Goal: Task Accomplishment & Management: Manage account settings

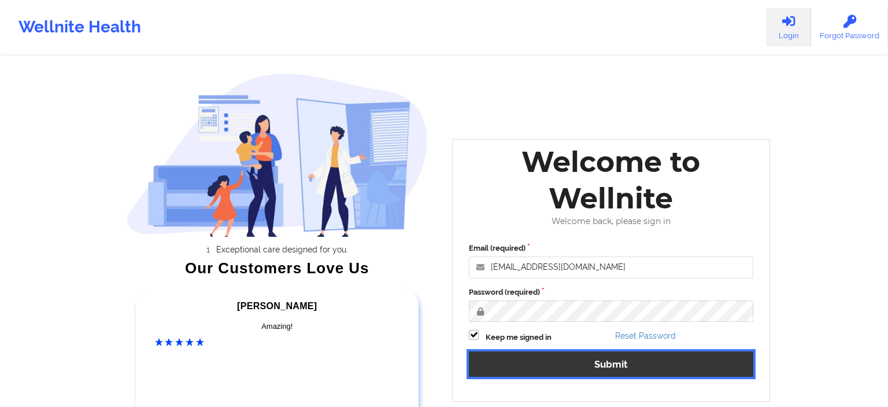
click at [622, 364] on button "Submit" at bounding box center [611, 363] width 285 height 25
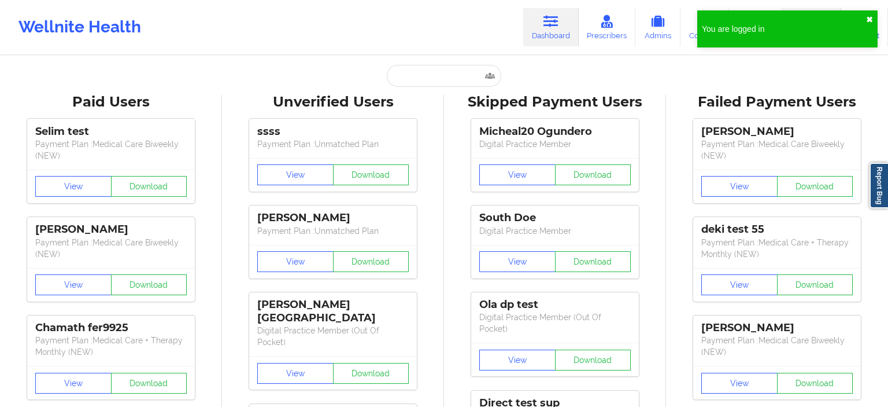
drag, startPoint x: 868, startPoint y: 19, endPoint x: 842, endPoint y: 24, distance: 25.9
click at [866, 19] on button "✖︎" at bounding box center [869, 19] width 7 height 9
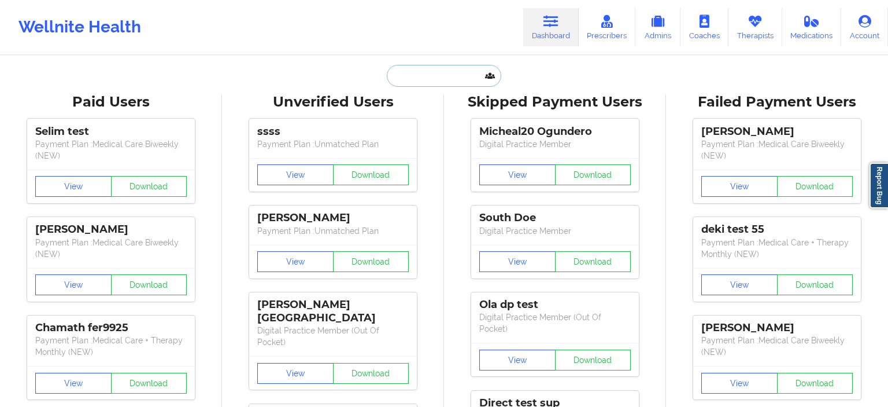
click at [415, 71] on input "text" at bounding box center [444, 76] width 115 height 22
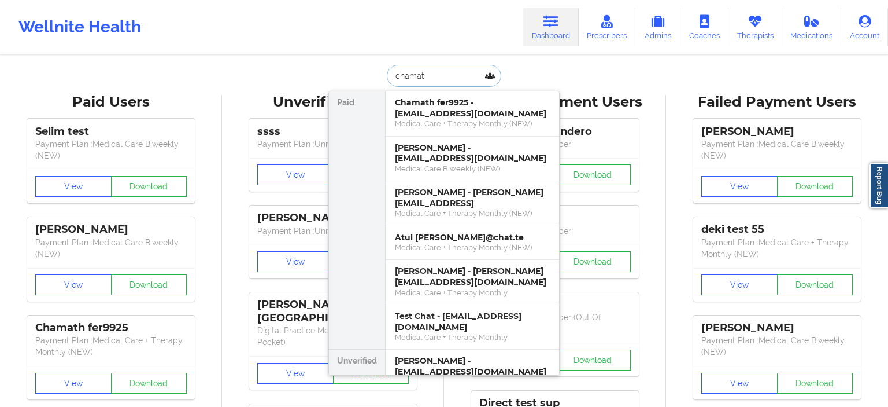
type input "chamath"
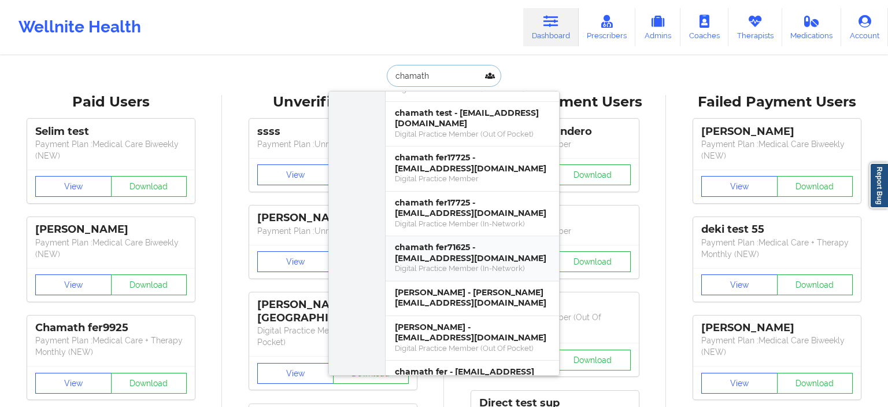
scroll to position [1333, 0]
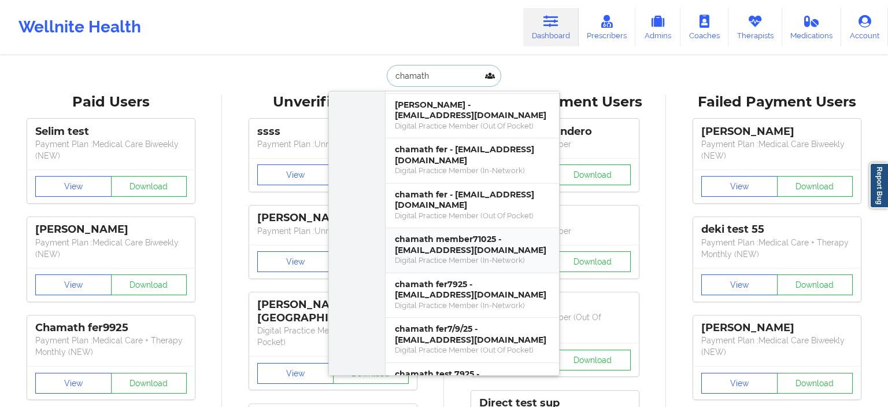
click at [439, 255] on div "Digital Practice Member (In-Network)" at bounding box center [472, 260] width 155 height 10
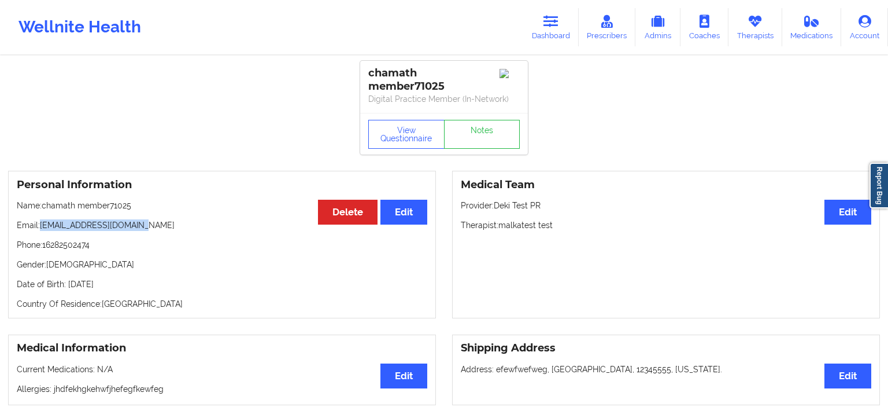
drag, startPoint x: 43, startPoint y: 238, endPoint x: 152, endPoint y: 229, distance: 108.5
click at [152, 229] on div "Personal Information Edit Delete Name: chamath member71025 Email: [EMAIL_ADDRES…" at bounding box center [222, 244] width 428 height 147
copy p "[EMAIL_ADDRESS][DOMAIN_NAME]"
